Goal: Transaction & Acquisition: Book appointment/travel/reservation

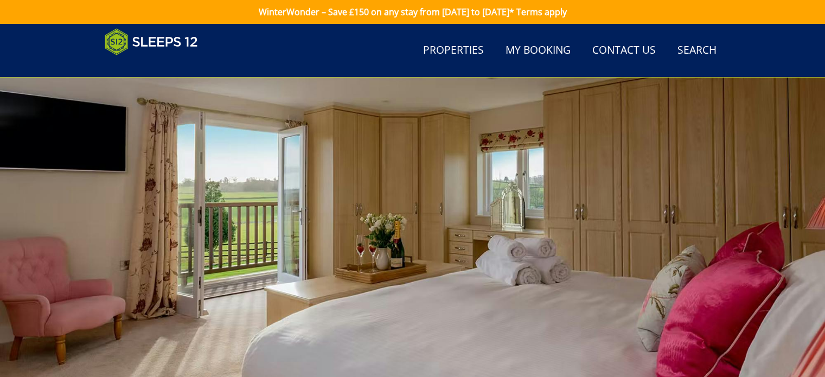
scroll to position [128, 0]
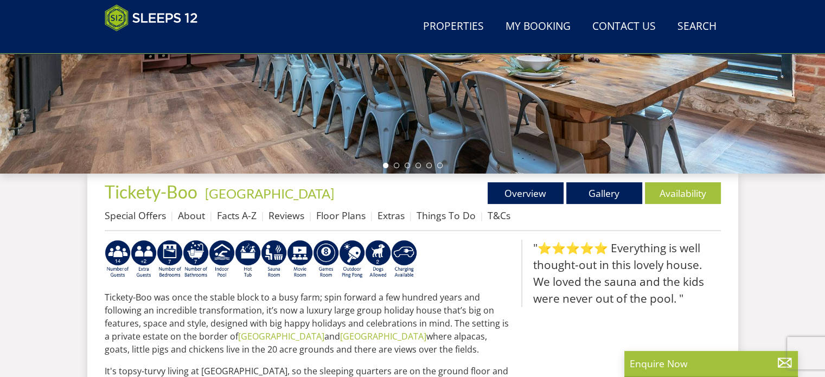
scroll to position [286, 0]
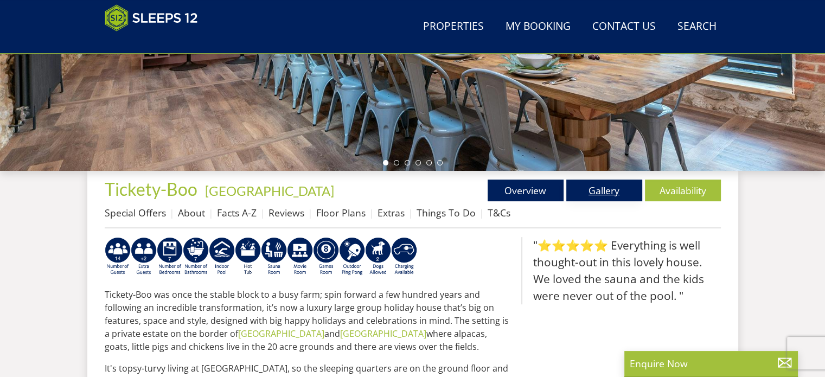
click at [586, 189] on link "Gallery" at bounding box center [604, 191] width 76 height 22
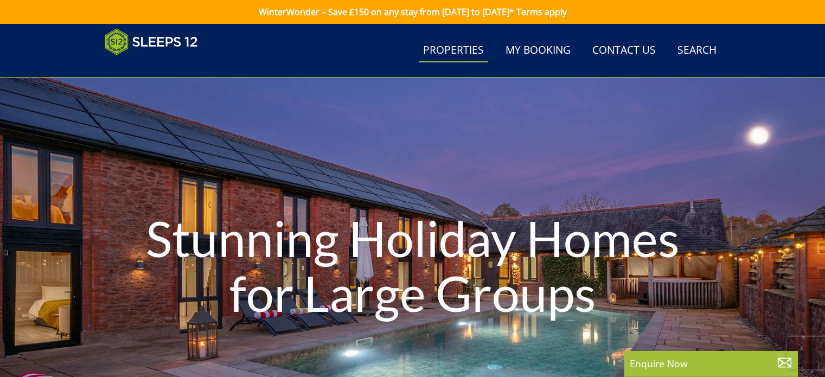
select select "13"
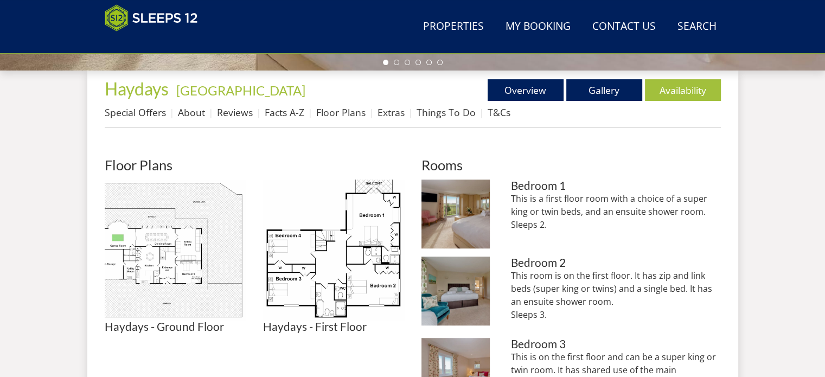
scroll to position [398, 0]
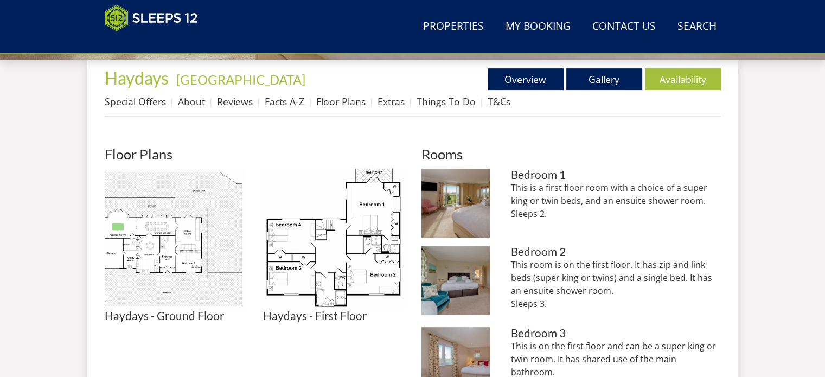
click at [586, 75] on link "Gallery" at bounding box center [604, 79] width 76 height 22
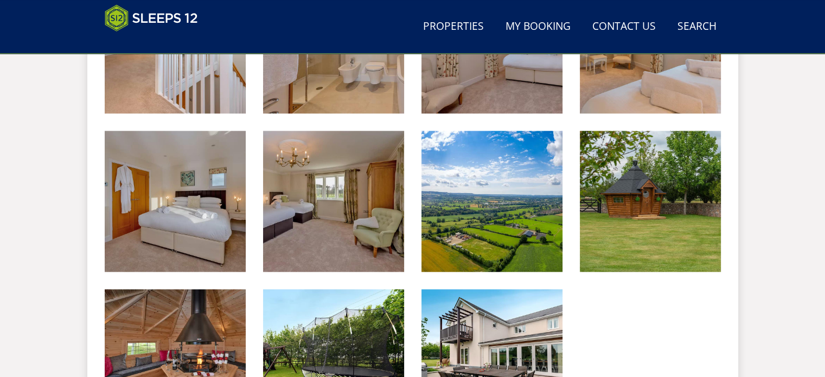
scroll to position [1360, 0]
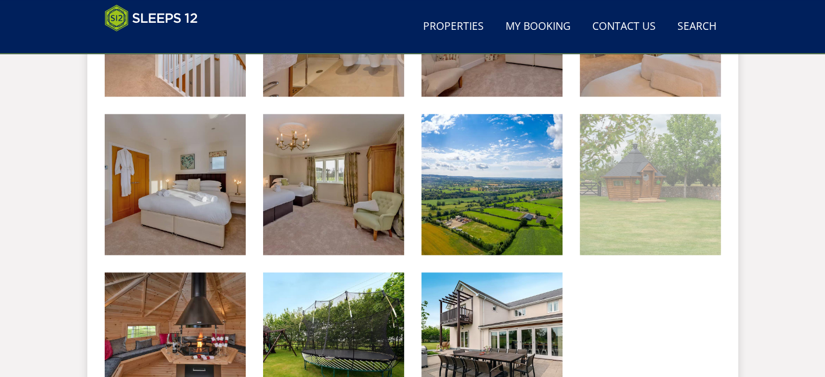
click at [650, 193] on img at bounding box center [650, 184] width 141 height 141
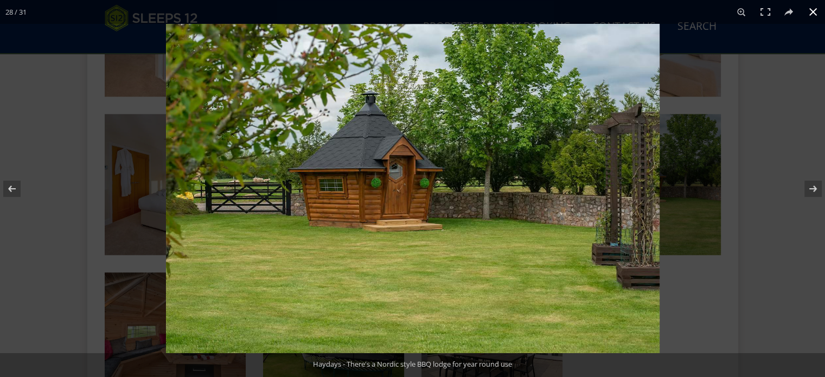
click at [730, 284] on div at bounding box center [578, 212] width 825 height 377
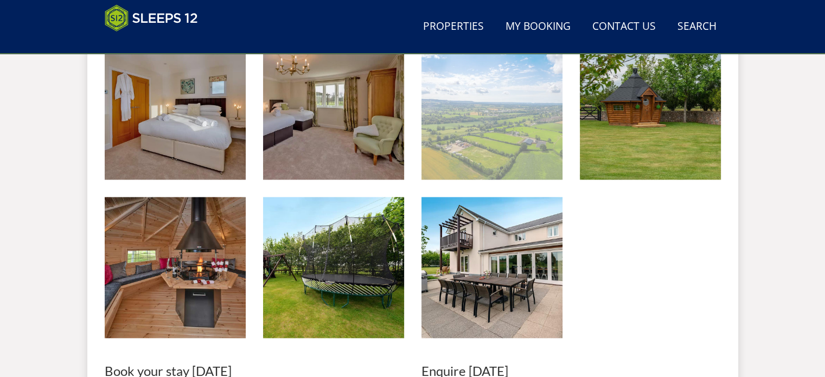
scroll to position [1535, 0]
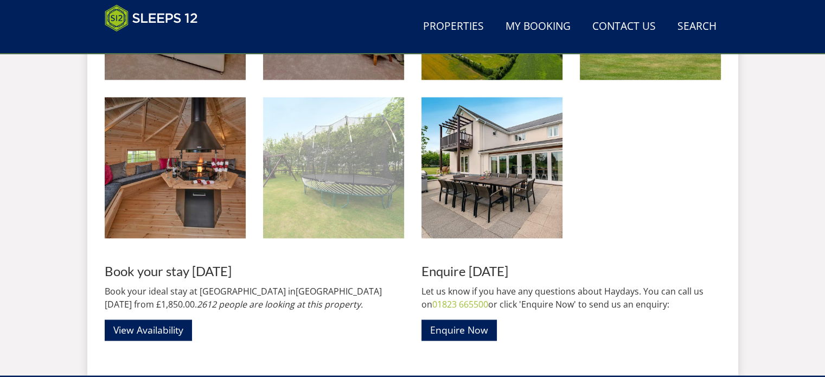
click at [321, 188] on img at bounding box center [333, 167] width 141 height 141
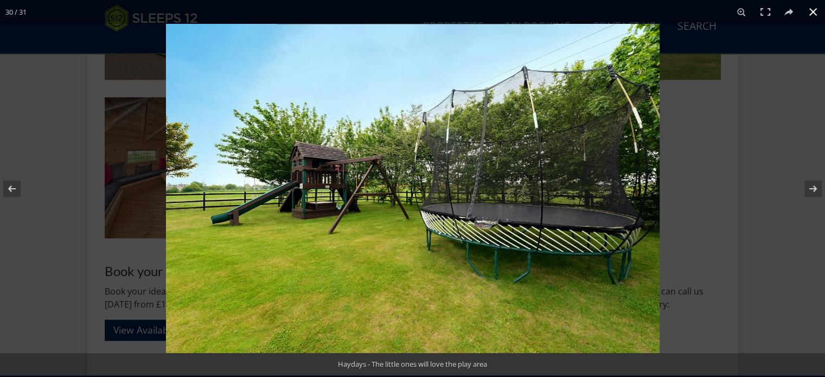
click at [759, 237] on div at bounding box center [578, 212] width 825 height 377
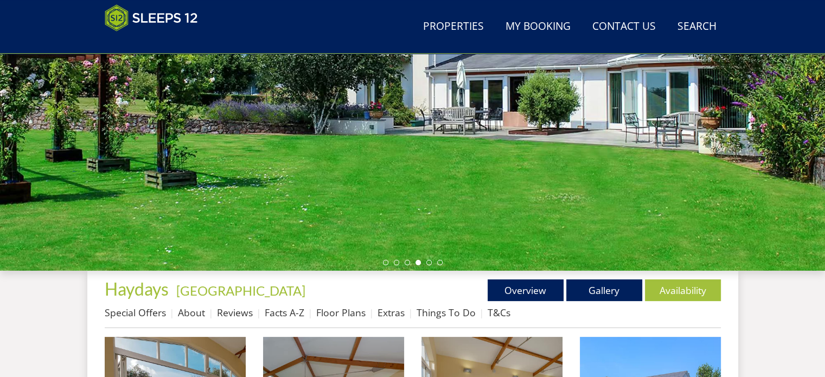
scroll to position [183, 0]
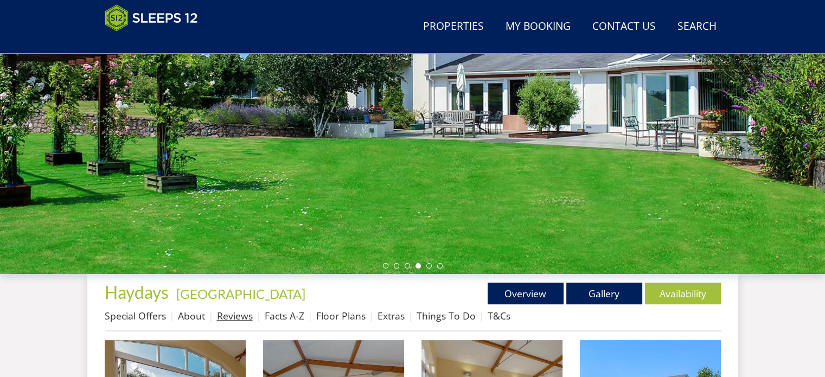
click at [246, 317] on link "Reviews" at bounding box center [235, 315] width 36 height 13
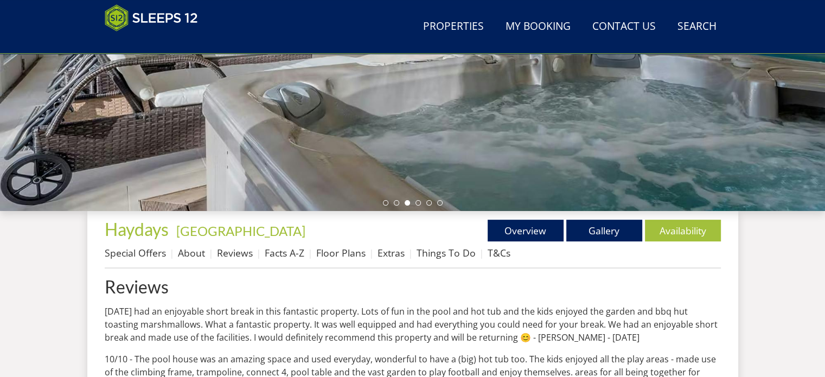
scroll to position [235, 0]
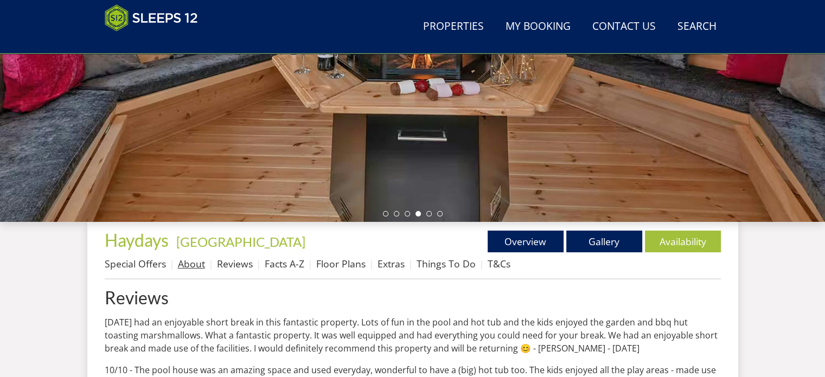
click at [182, 267] on link "About" at bounding box center [191, 263] width 27 height 13
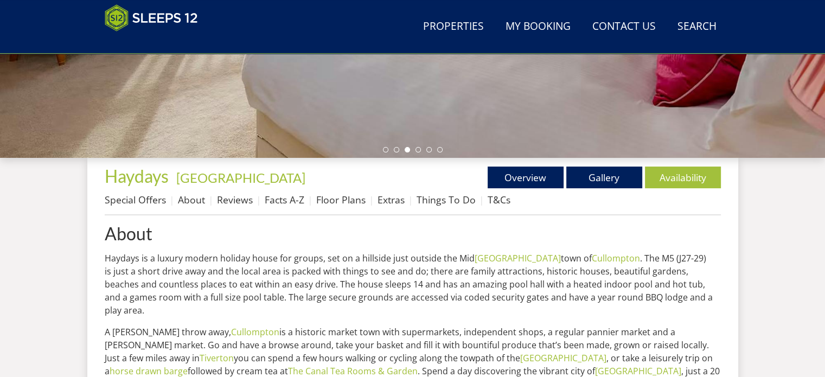
scroll to position [299, 0]
click at [666, 179] on link "Availability" at bounding box center [683, 178] width 76 height 22
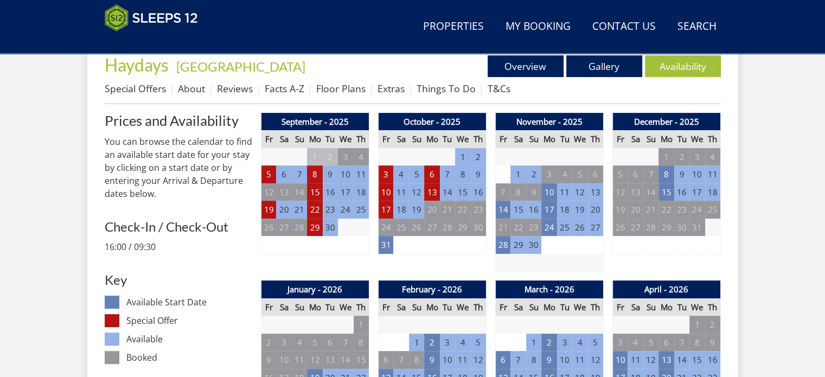
scroll to position [409, 0]
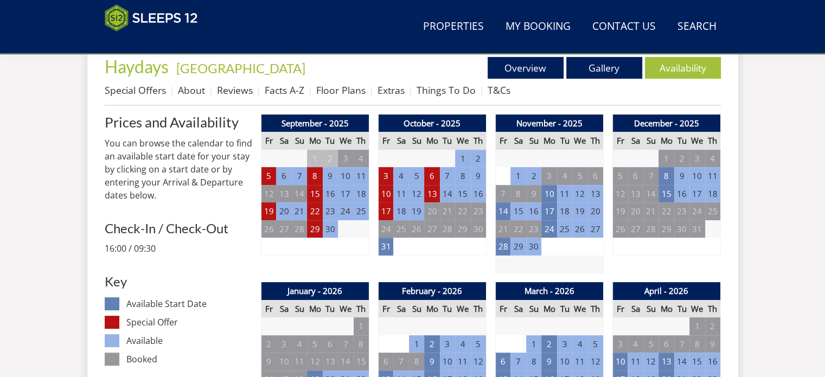
click at [596, 229] on td "27" at bounding box center [595, 229] width 15 height 18
click at [595, 229] on td "27" at bounding box center [595, 229] width 15 height 18
click at [503, 247] on td "28" at bounding box center [502, 247] width 15 height 18
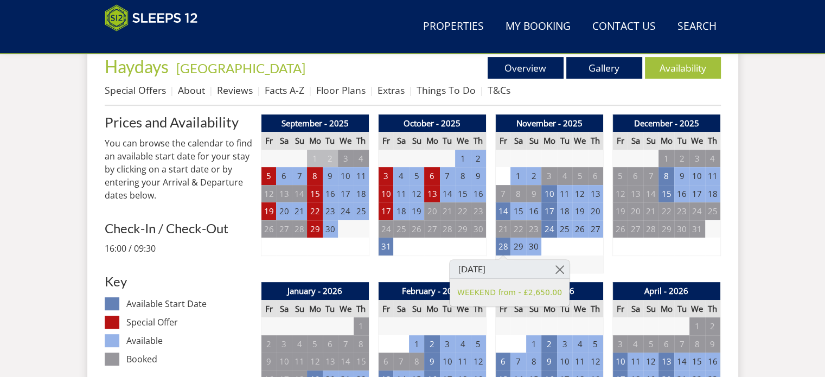
click at [534, 244] on td "30" at bounding box center [533, 247] width 15 height 18
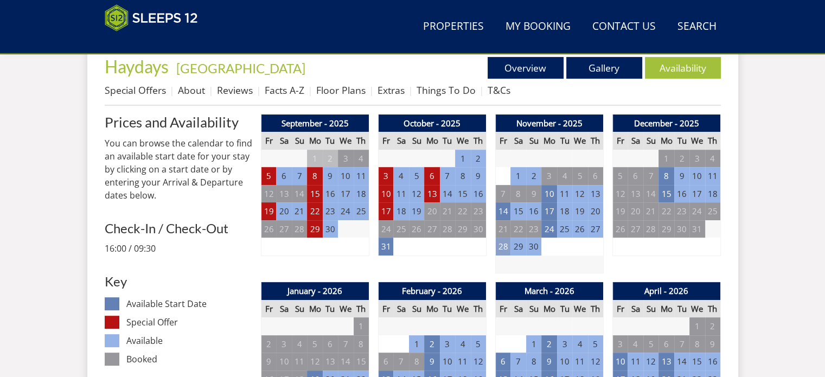
click at [496, 249] on td "28" at bounding box center [502, 247] width 15 height 18
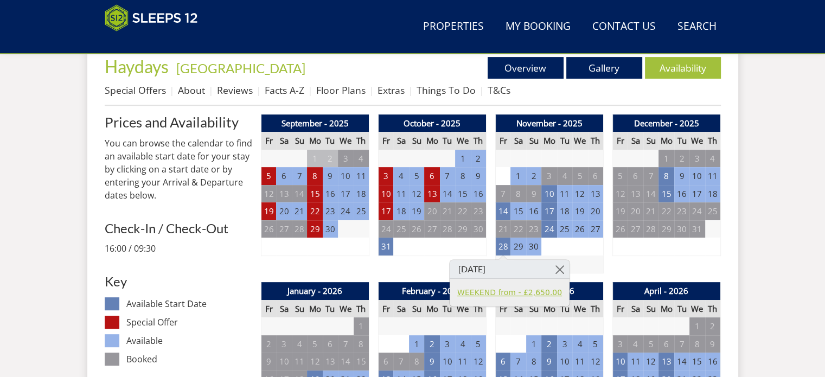
click at [512, 295] on link "WEEKEND from - £2,650.00" at bounding box center [509, 292] width 105 height 11
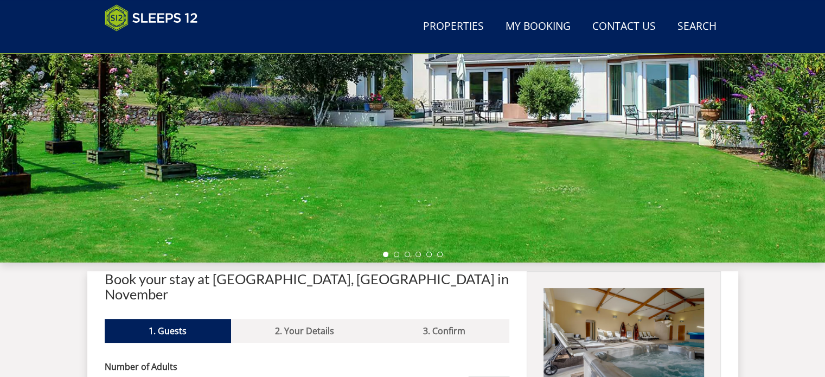
scroll to position [266, 0]
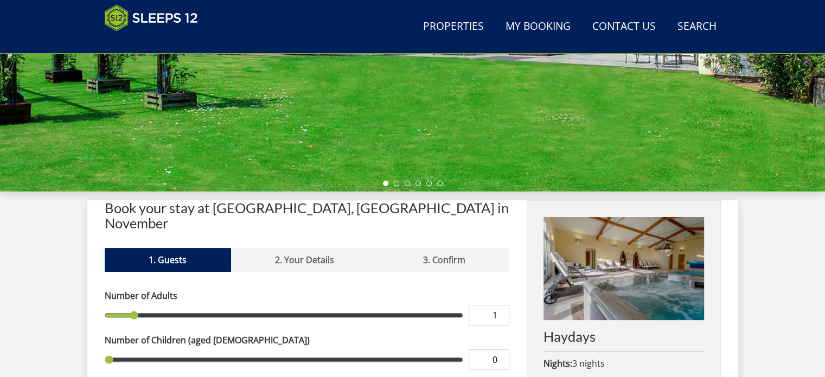
click at [240, 203] on h2 "Book your stay at [GEOGRAPHIC_DATA], [GEOGRAPHIC_DATA] in November" at bounding box center [307, 215] width 405 height 30
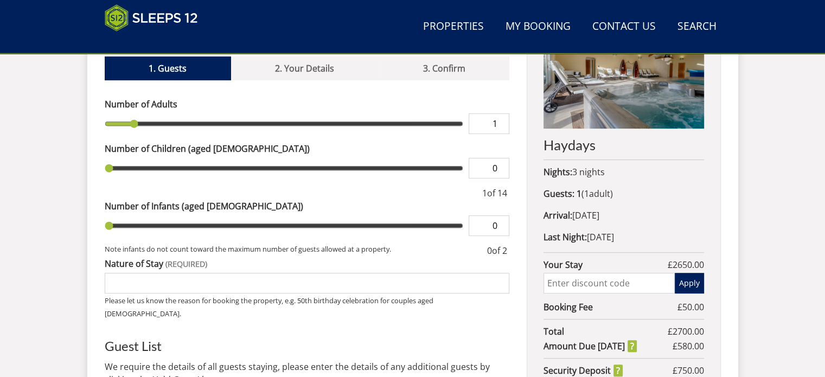
scroll to position [405, 0]
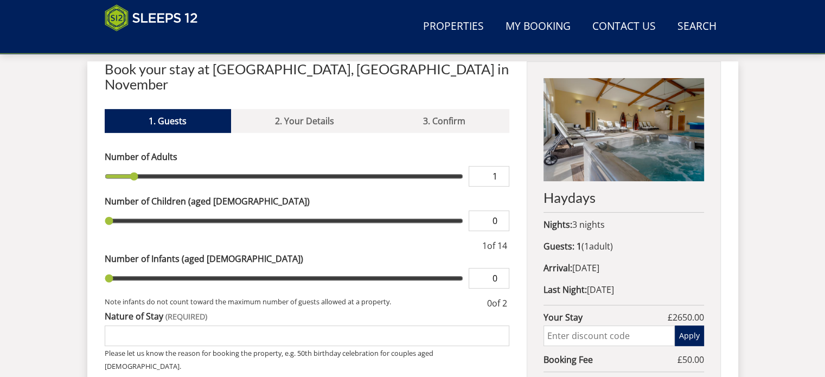
type input "2"
type input "3"
type input "4"
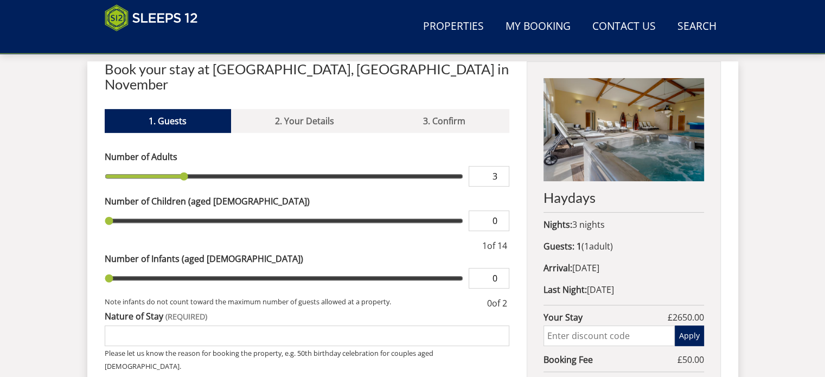
type input "4"
type input "5"
type input "6"
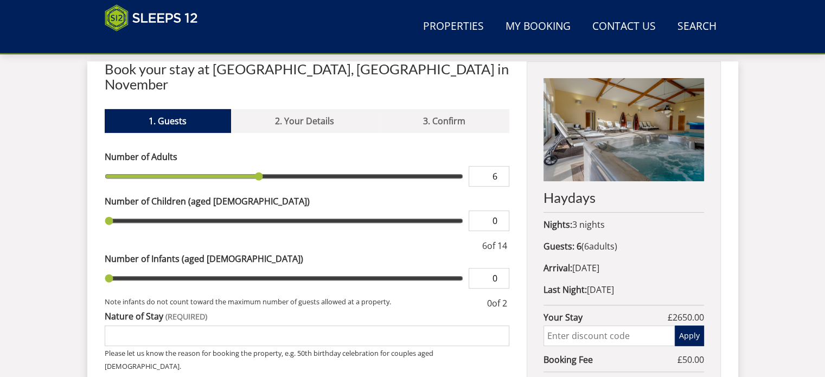
type input "7"
drag, startPoint x: 134, startPoint y: 158, endPoint x: 282, endPoint y: 188, distance: 151.1
type input "7"
click at [282, 187] on input "range" at bounding box center [284, 176] width 359 height 21
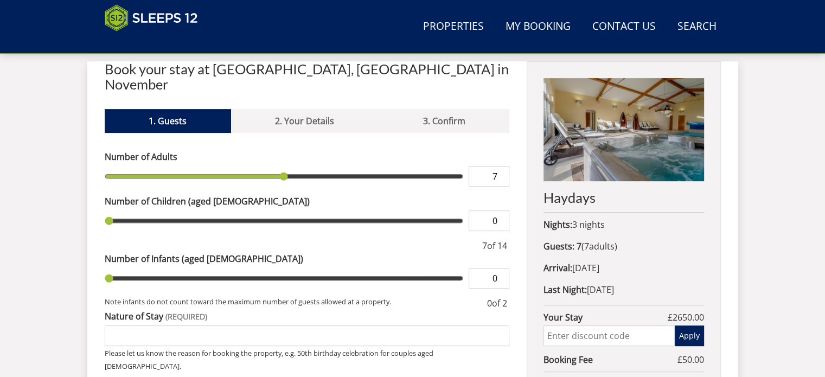
type input "1"
type input "2"
type input "3"
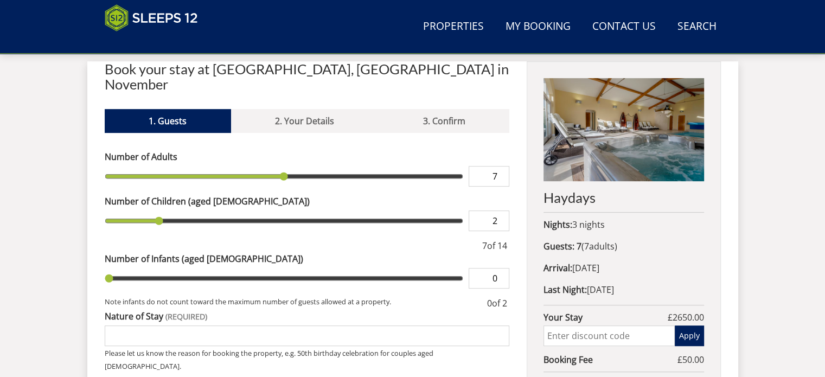
type input "3"
type input "4"
type input "5"
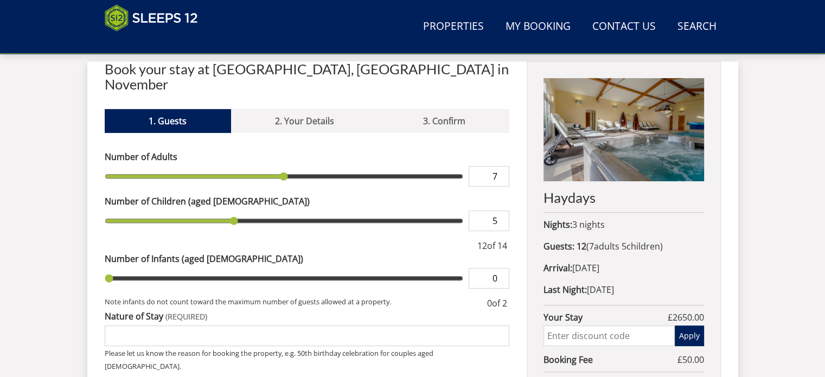
type input "6"
drag, startPoint x: 107, startPoint y: 204, endPoint x: 270, endPoint y: 229, distance: 165.2
type input "6"
click at [270, 229] on input "range" at bounding box center [284, 220] width 359 height 21
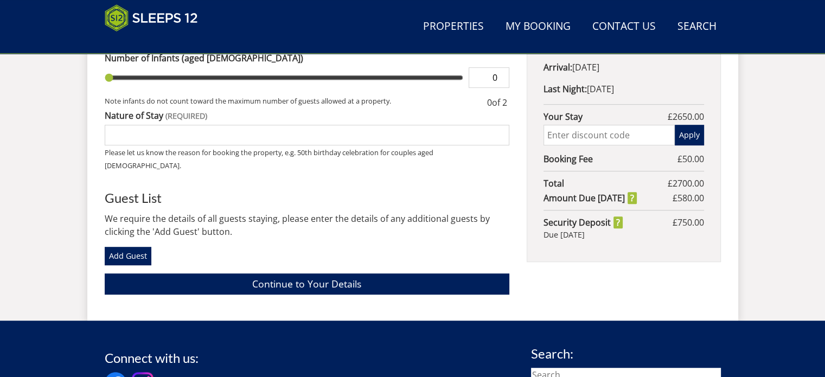
scroll to position [604, 0]
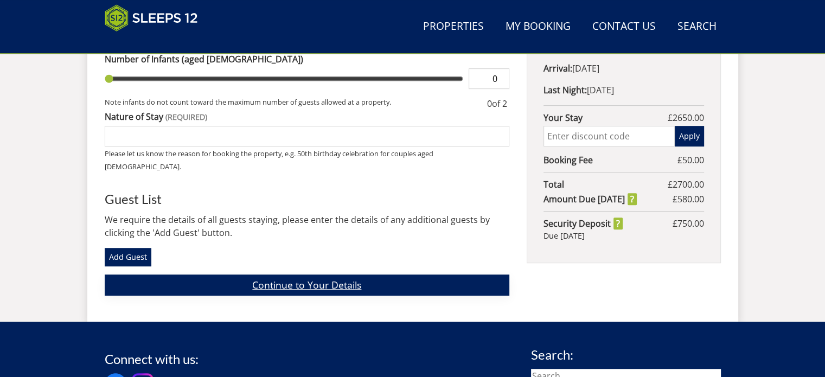
click at [405, 274] on link "Continue to Your Details" at bounding box center [307, 284] width 405 height 21
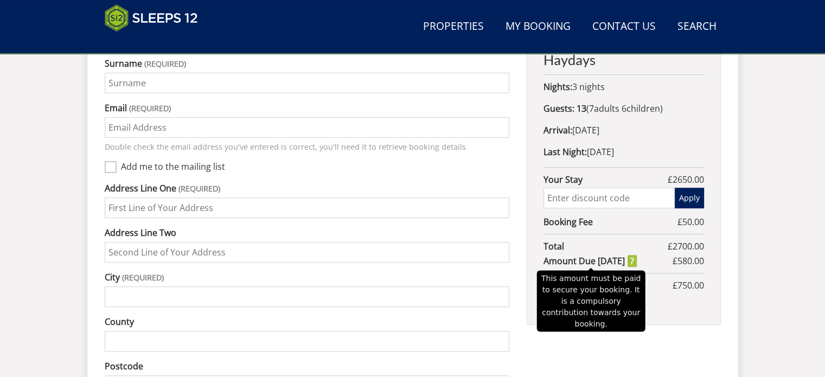
scroll to position [534, 0]
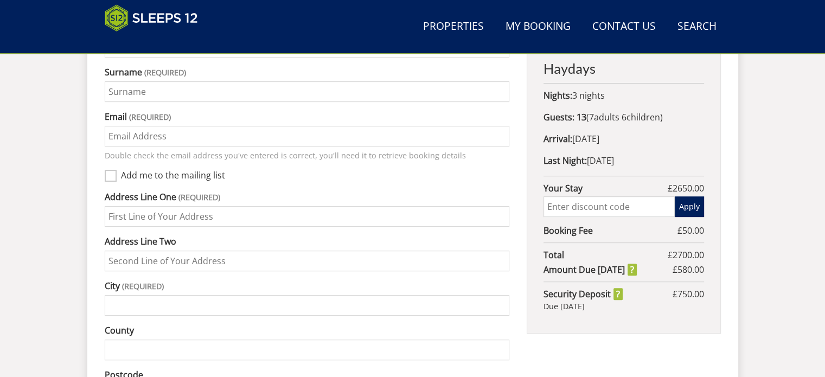
click at [686, 292] on span "750.00" at bounding box center [691, 294] width 27 height 12
click at [674, 318] on div "Haydays Nights: 3 nights Guests: 13 ( 7 adult s 6 child ren 0 infant s ) Arriva…" at bounding box center [624, 132] width 194 height 401
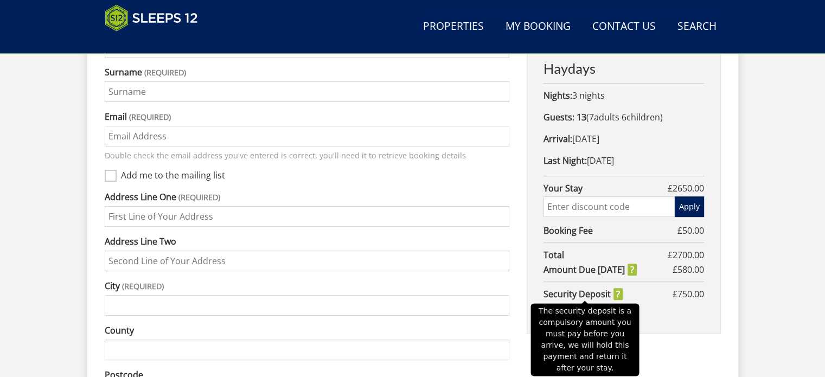
click at [620, 290] on strong "Security Deposit" at bounding box center [583, 294] width 79 height 13
